Goal: Information Seeking & Learning: Learn about a topic

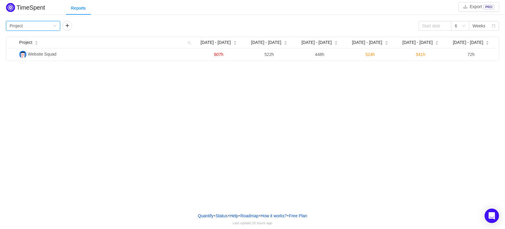
click at [52, 26] on div "Group by Project" at bounding box center [31, 25] width 43 height 9
click at [51, 26] on div "Group by Project" at bounding box center [31, 25] width 43 height 9
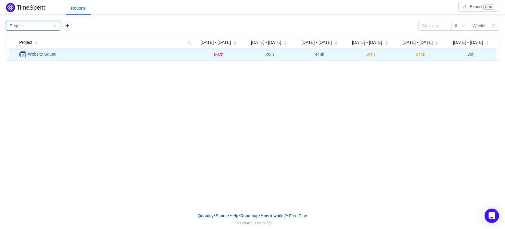
click at [45, 52] on span "Website Squad" at bounding box center [42, 54] width 29 height 5
click at [135, 55] on td "Website Squad" at bounding box center [105, 54] width 177 height 12
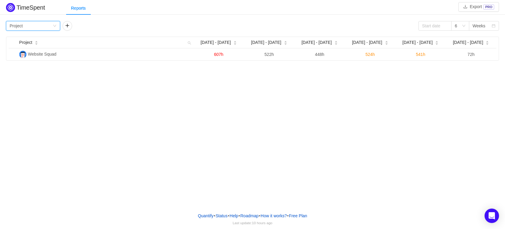
click at [53, 23] on div "Group by Project" at bounding box center [33, 26] width 54 height 10
click at [40, 73] on li "Person" at bounding box center [33, 76] width 54 height 10
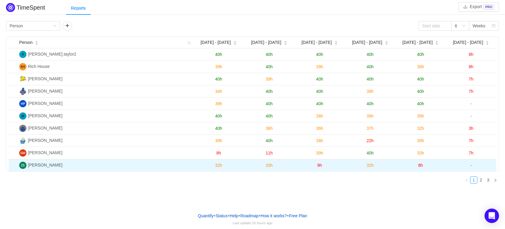
drag, startPoint x: 207, startPoint y: 165, endPoint x: 326, endPoint y: 162, distance: 119.6
click at [323, 162] on tr "[PERSON_NAME] 32h 33h 9h 32h 8h -" at bounding box center [252, 165] width 487 height 12
click at [340, 163] on td "9h" at bounding box center [319, 165] width 50 height 12
drag, startPoint x: 428, startPoint y: 165, endPoint x: 408, endPoint y: 162, distance: 19.7
click at [409, 162] on td "8h" at bounding box center [420, 165] width 50 height 12
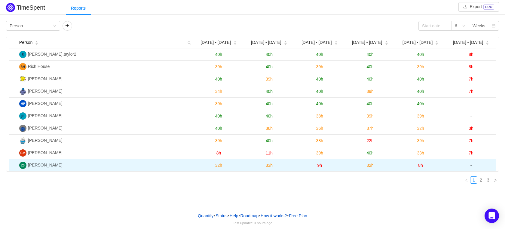
click at [405, 162] on td "8h" at bounding box center [420, 165] width 50 height 12
drag, startPoint x: 408, startPoint y: 162, endPoint x: 437, endPoint y: 161, distance: 28.5
click at [436, 161] on td "8h" at bounding box center [420, 165] width 50 height 12
click at [438, 161] on td "8h" at bounding box center [420, 165] width 50 height 12
drag, startPoint x: 440, startPoint y: 163, endPoint x: 310, endPoint y: 164, distance: 129.4
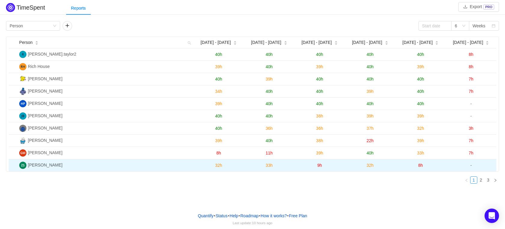
click at [310, 164] on tr "[PERSON_NAME] 32h 33h 9h 32h 8h -" at bounding box center [252, 165] width 487 height 12
click at [311, 164] on td "9h" at bounding box center [319, 165] width 50 height 12
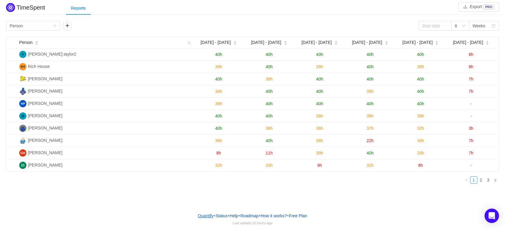
click at [199, 214] on link "Quantify" at bounding box center [205, 215] width 16 height 9
